Goal: Answer question/provide support

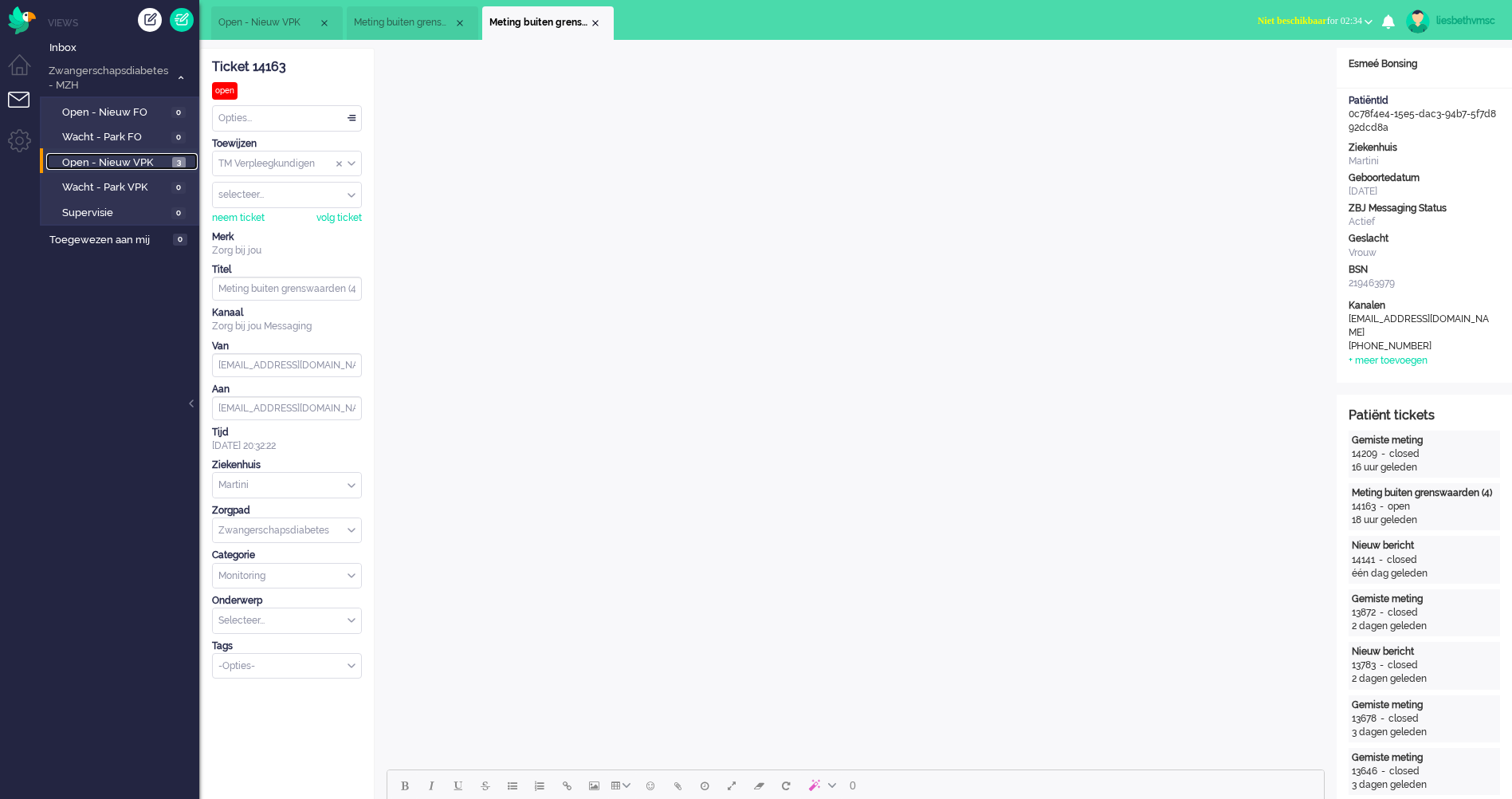
click at [89, 159] on span "Open - Nieuw VPK" at bounding box center [115, 162] width 106 height 16
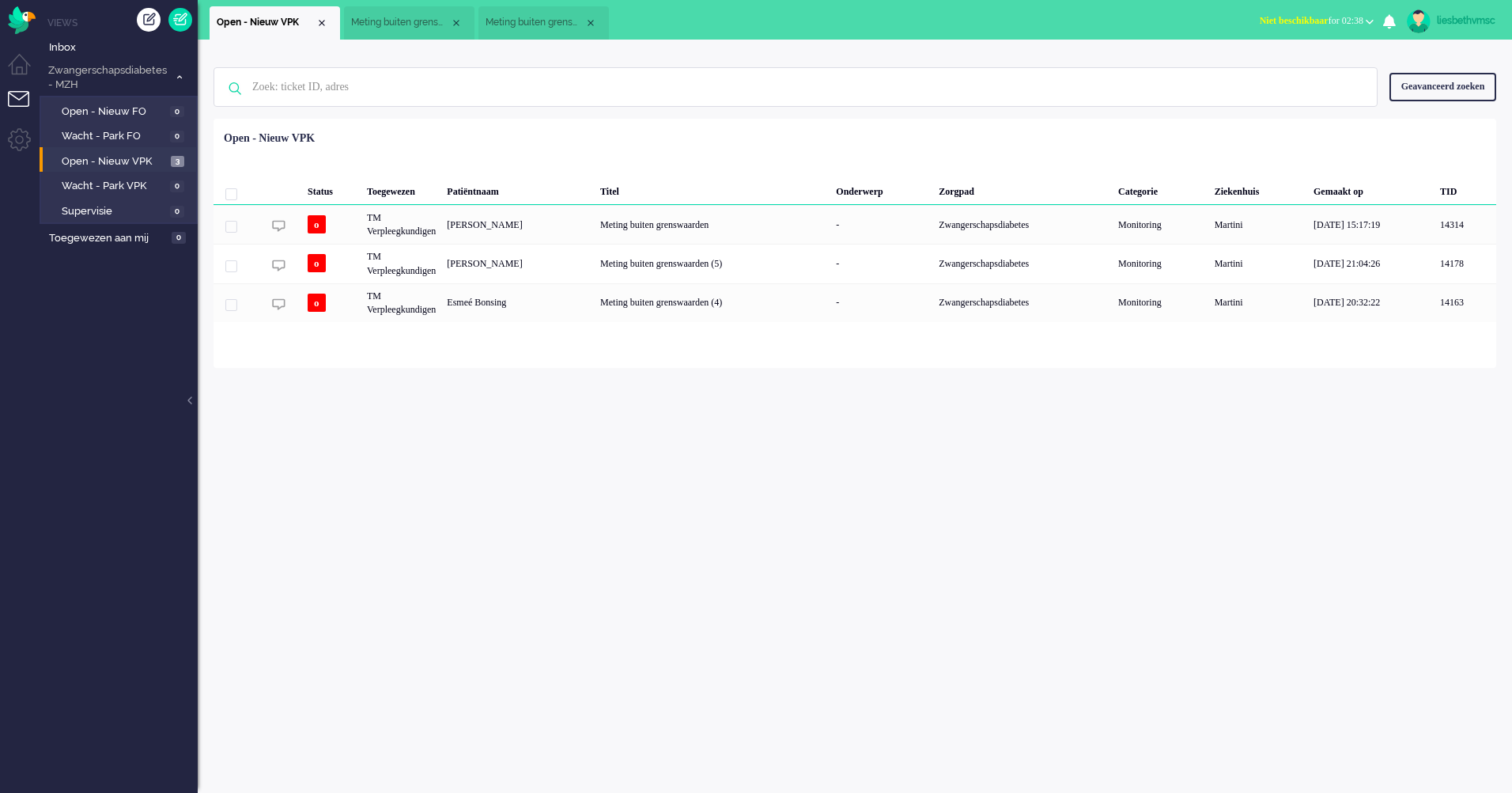
click at [766, 462] on div "Geen zoekresultaten Probeer nog eens Geavanceerd zoeken Geavanceerd zoeken Tick…" at bounding box center [854, 416] width 1314 height 753
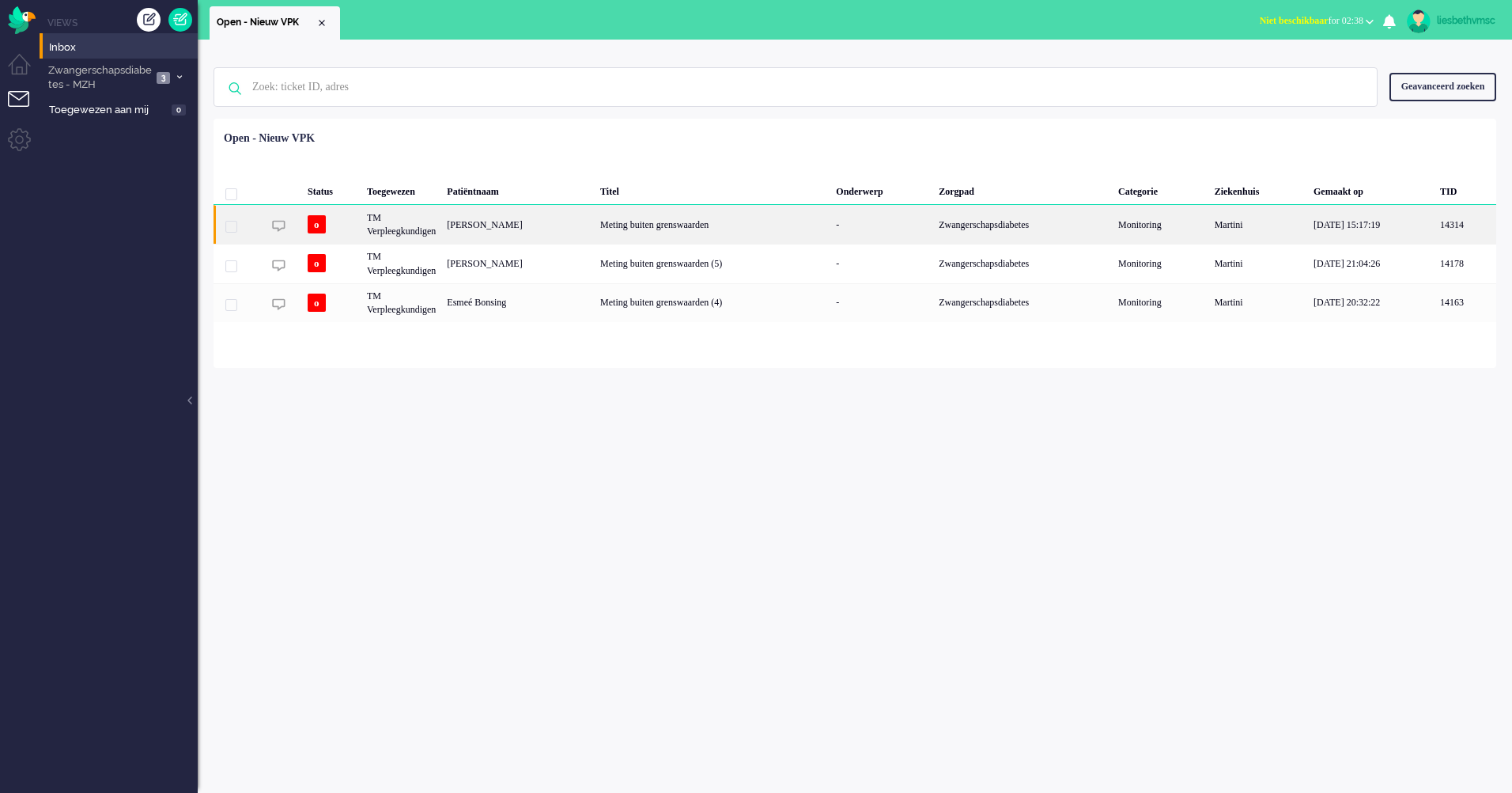
click at [558, 227] on div "[PERSON_NAME]" at bounding box center [518, 224] width 154 height 39
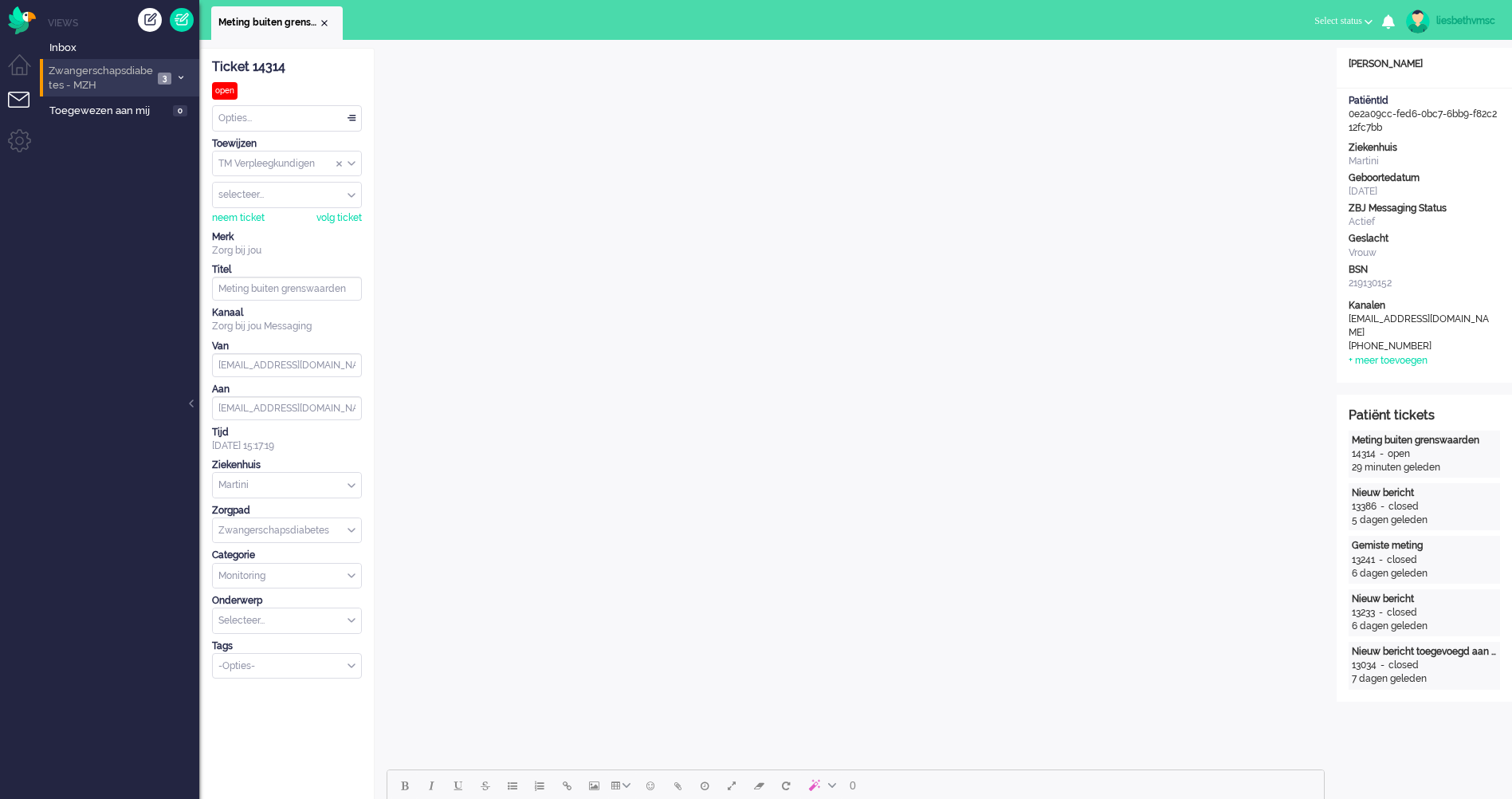
click at [114, 73] on span "Zwangerschapsdiabetes - MZH" at bounding box center [99, 78] width 107 height 29
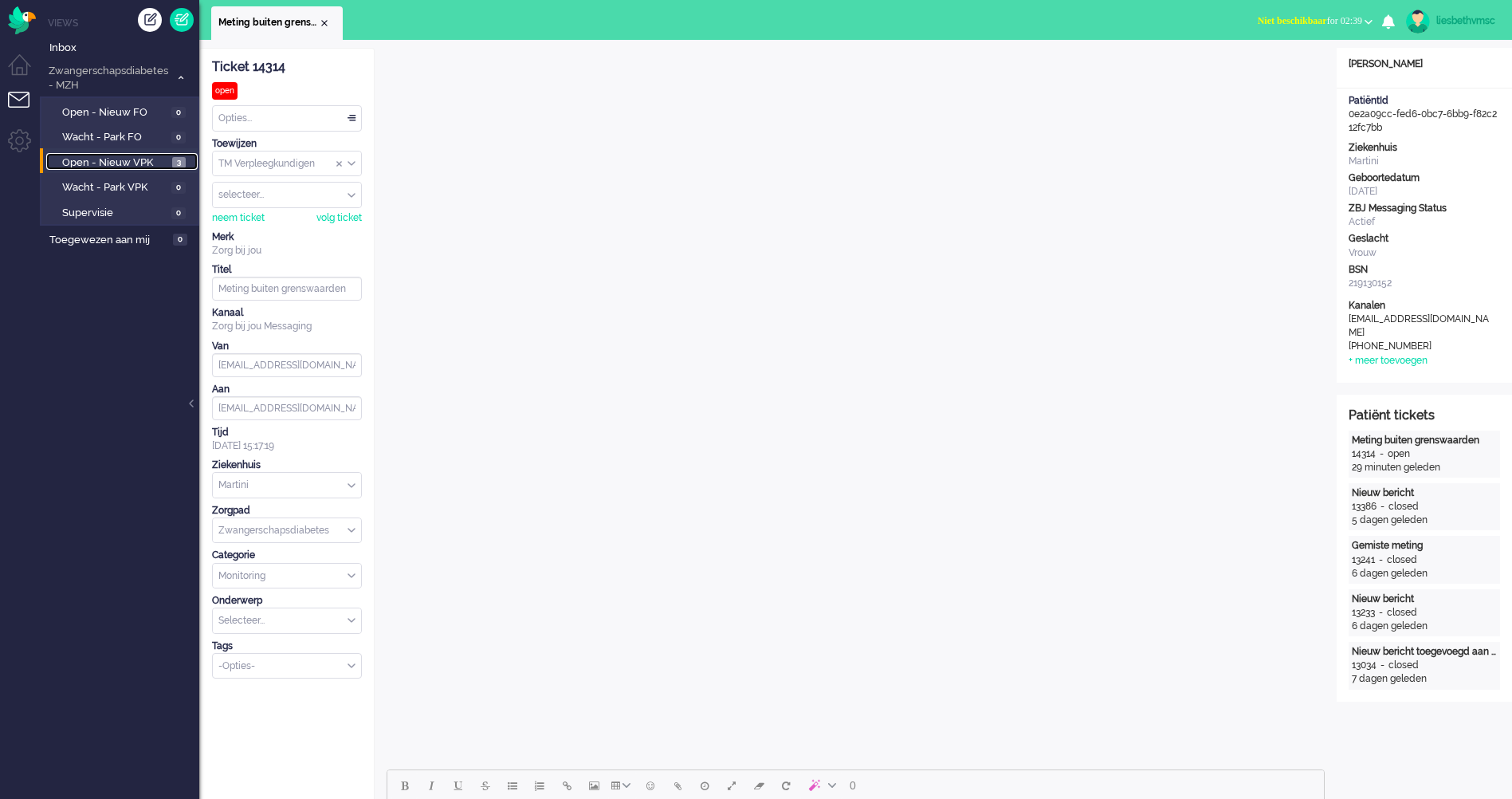
click at [98, 164] on span "Open - Nieuw VPK" at bounding box center [115, 162] width 106 height 16
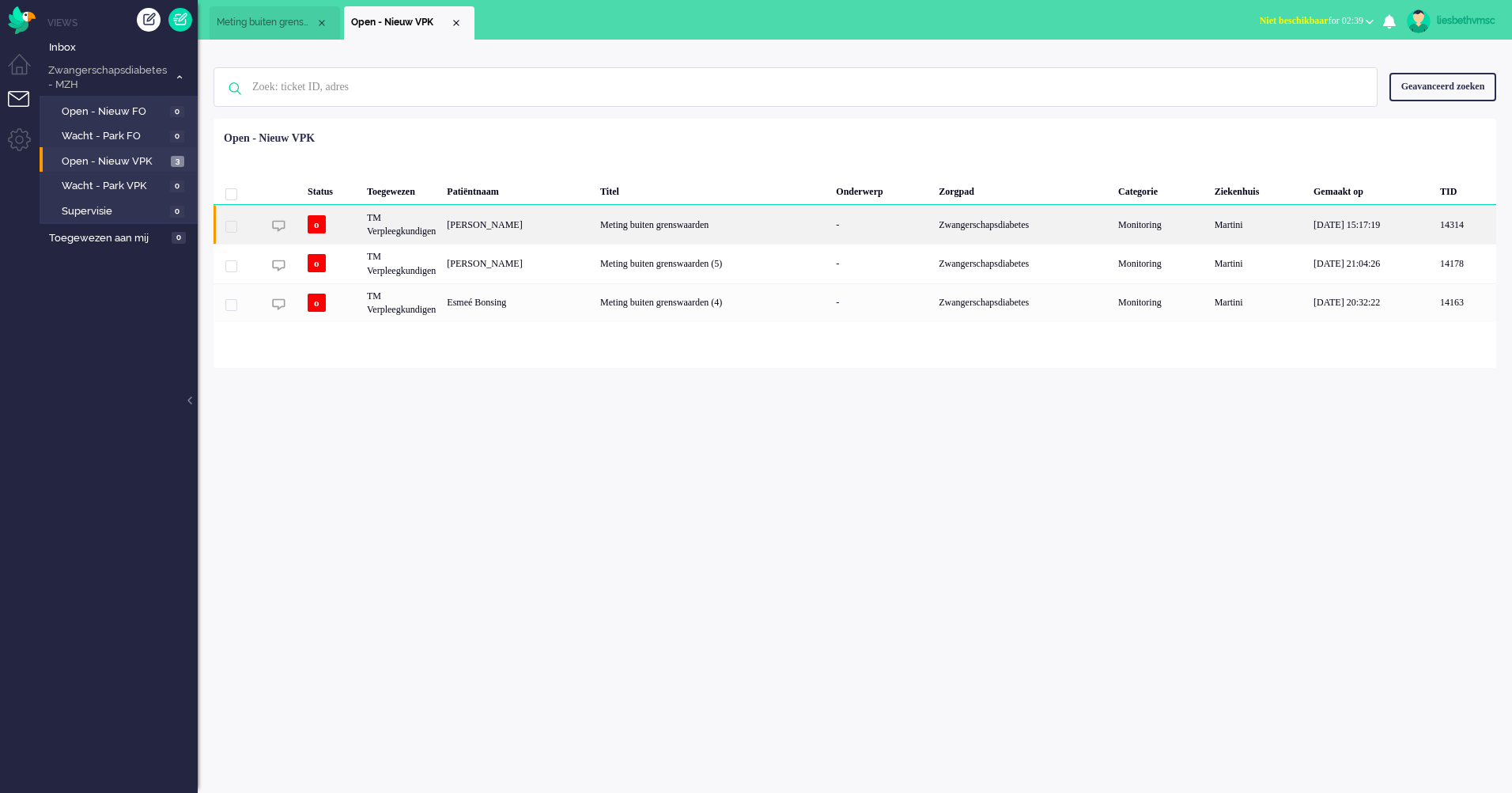
click at [515, 232] on div "[PERSON_NAME]" at bounding box center [518, 224] width 154 height 39
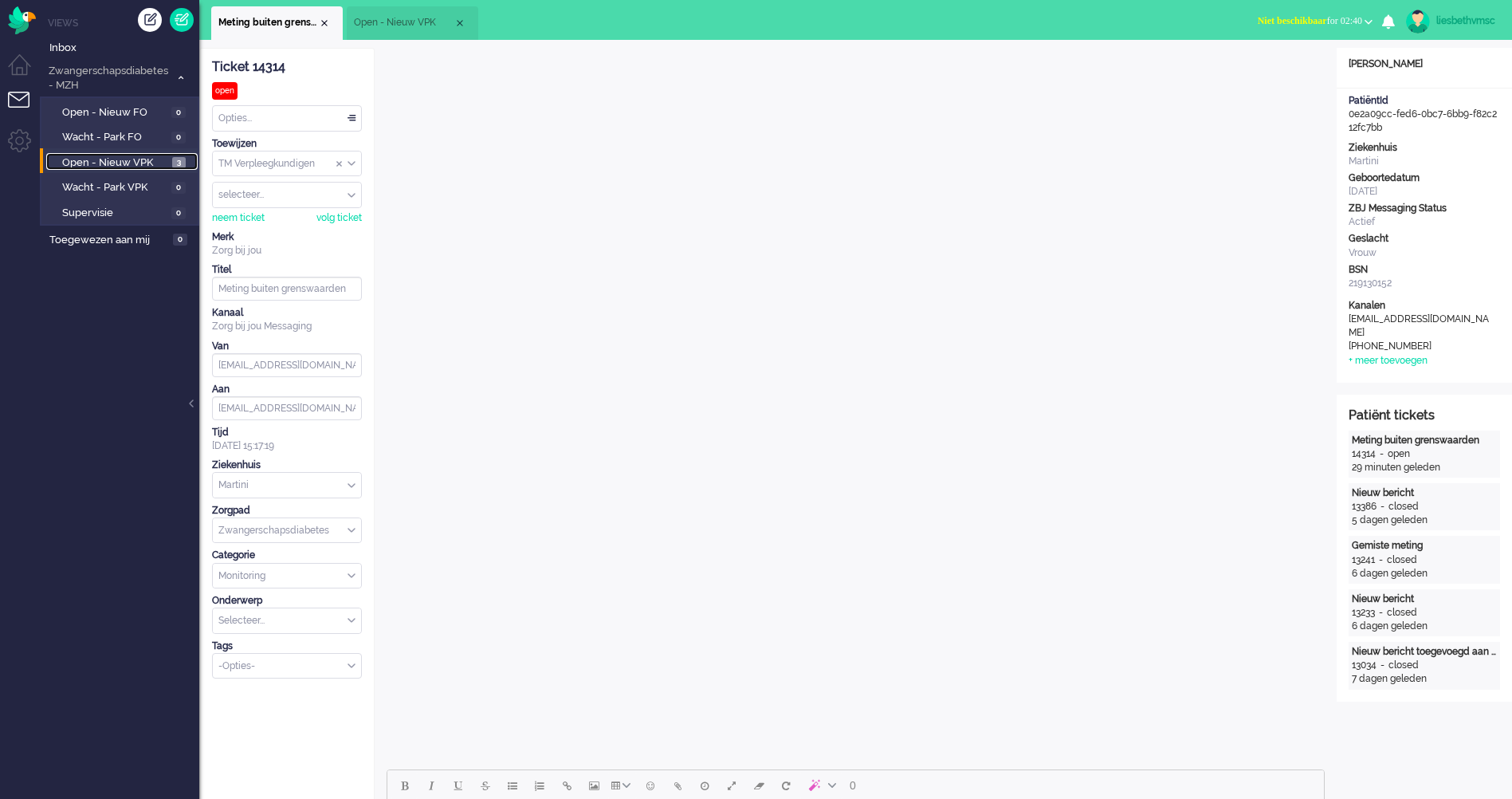
click at [64, 158] on span "Open - Nieuw VPK" at bounding box center [115, 162] width 106 height 16
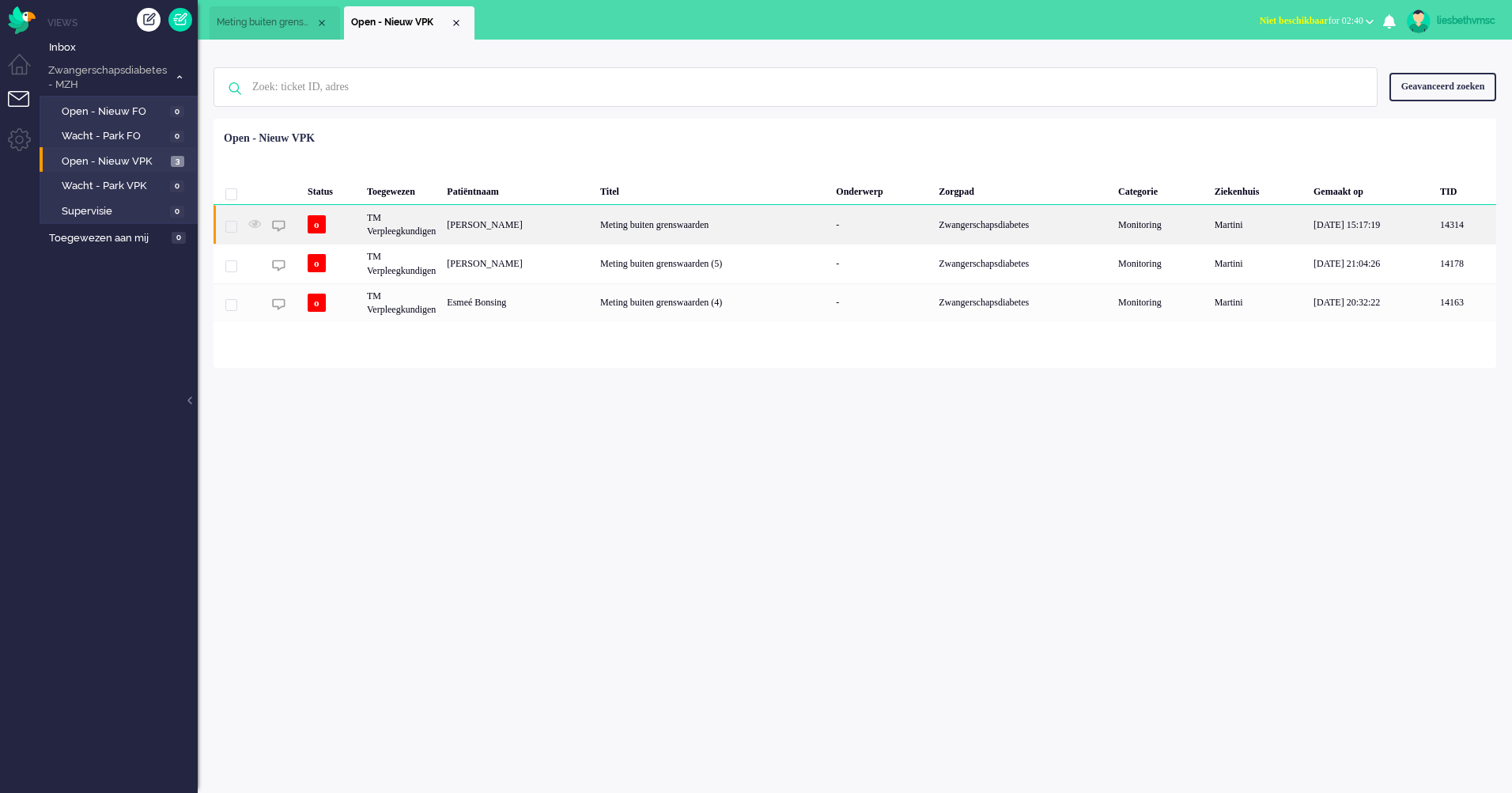
click at [516, 219] on div "[PERSON_NAME]" at bounding box center [518, 224] width 154 height 39
